Goal: Information Seeking & Learning: Learn about a topic

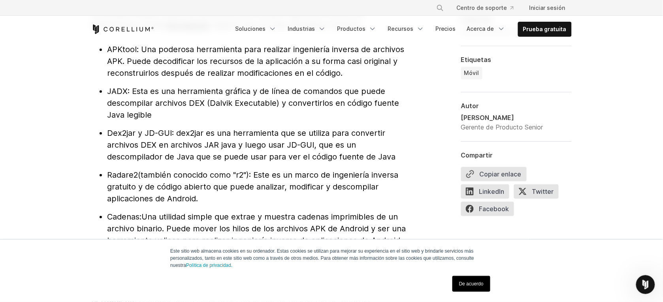
scroll to position [913, 0]
click at [145, 34] on div "Free Trial Soluciones" at bounding box center [331, 29] width 480 height 27
click at [135, 30] on icon "Inicio de Corellium" at bounding box center [122, 28] width 63 height 9
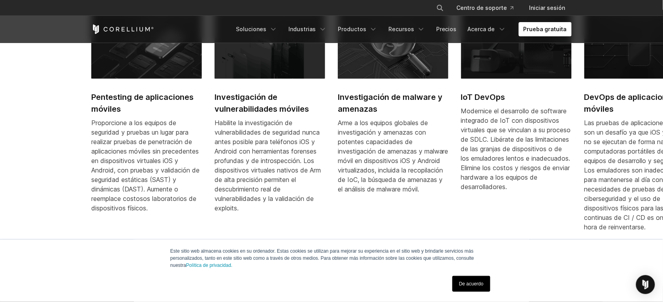
scroll to position [449, 0]
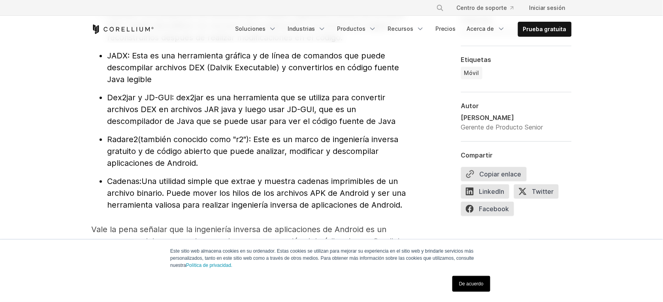
scroll to position [913, 0]
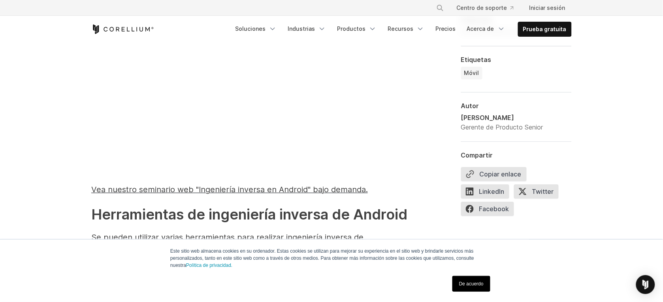
scroll to position [664, 0]
